Goal: Find specific page/section: Find specific page/section

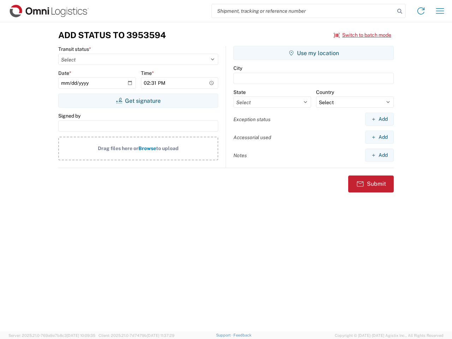
click at [303, 11] on input "search" at bounding box center [303, 10] width 183 height 13
click at [400, 11] on icon at bounding box center [400, 11] width 10 height 10
click at [421, 11] on icon at bounding box center [420, 10] width 11 height 11
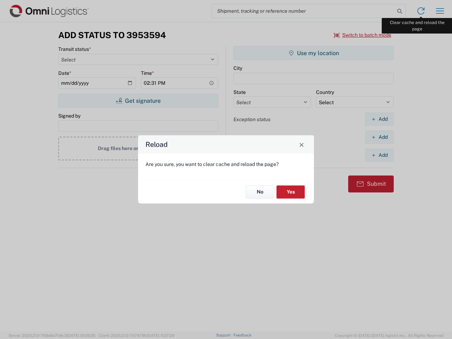
click at [440, 11] on div "Reload Are you sure, you want to clear cache and reload the page? No Yes" at bounding box center [226, 169] width 452 height 339
click at [363, 35] on div "Reload Are you sure, you want to clear cache and reload the page? No Yes" at bounding box center [226, 169] width 452 height 339
click at [138, 101] on div "Reload Are you sure, you want to clear cache and reload the page? No Yes" at bounding box center [226, 169] width 452 height 339
click at [314, 53] on div "Reload Are you sure, you want to clear cache and reload the page? No Yes" at bounding box center [226, 169] width 452 height 339
click at [379, 119] on div "Reload Are you sure, you want to clear cache and reload the page? No Yes" at bounding box center [226, 169] width 452 height 339
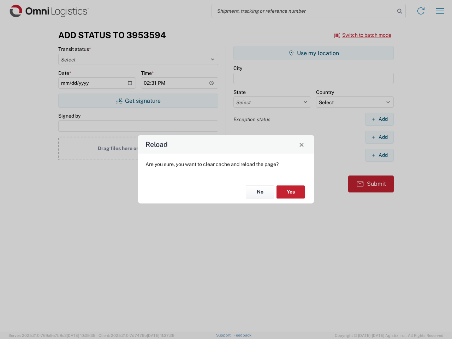
click at [379, 137] on div "Reload Are you sure, you want to clear cache and reload the page? No Yes" at bounding box center [226, 169] width 452 height 339
click at [379, 155] on div "Reload Are you sure, you want to clear cache and reload the page? No Yes" at bounding box center [226, 169] width 452 height 339
